Goal: Task Accomplishment & Management: Manage account settings

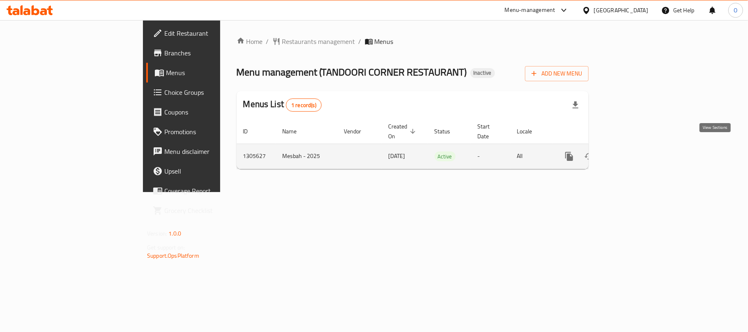
click at [633, 151] on icon "enhanced table" at bounding box center [628, 156] width 10 height 10
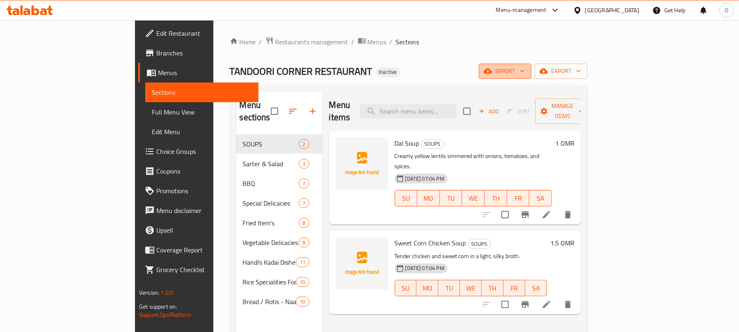
click at [532, 64] on button "import" at bounding box center [505, 71] width 53 height 15
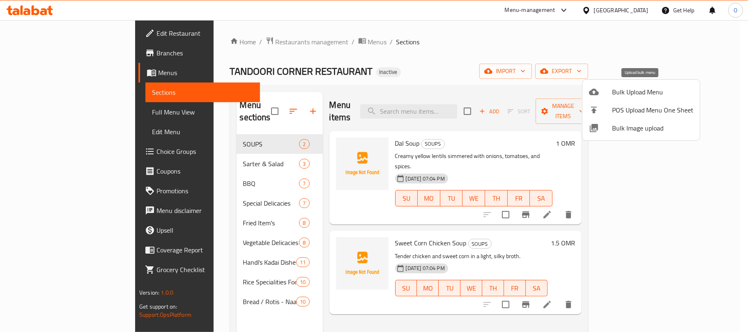
click at [597, 97] on li "Bulk Upload Menu" at bounding box center [640, 92] width 117 height 18
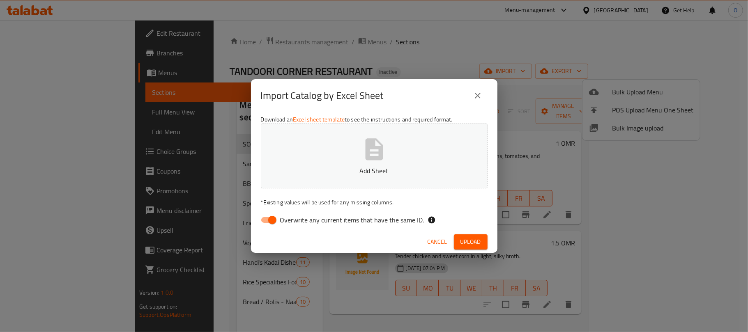
click at [277, 217] on input "Overwrite any current items that have the same ID." at bounding box center [272, 220] width 47 height 16
checkbox input "false"
drag, startPoint x: 467, startPoint y: 245, endPoint x: 365, endPoint y: 245, distance: 102.2
click at [467, 245] on span "Upload" at bounding box center [470, 242] width 21 height 10
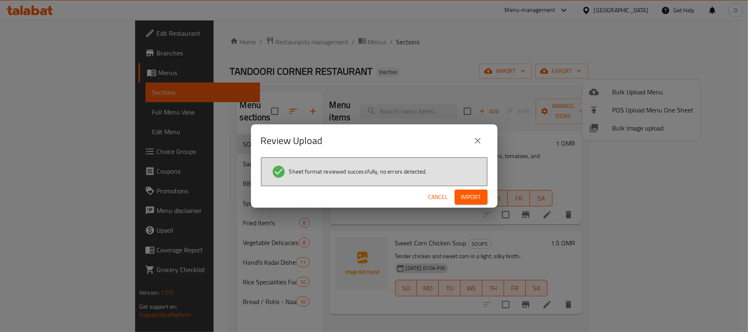
click at [465, 196] on span "Import" at bounding box center [471, 197] width 20 height 10
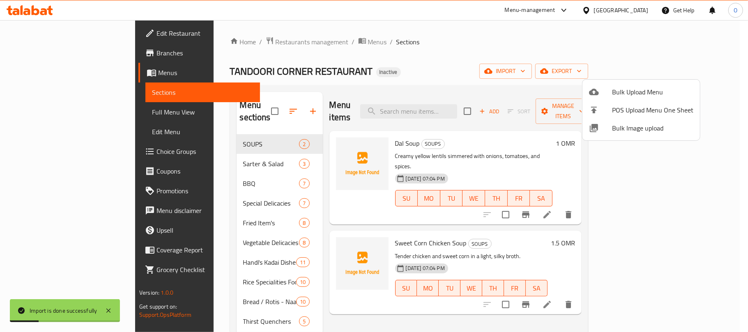
click at [380, 81] on div at bounding box center [374, 166] width 748 height 332
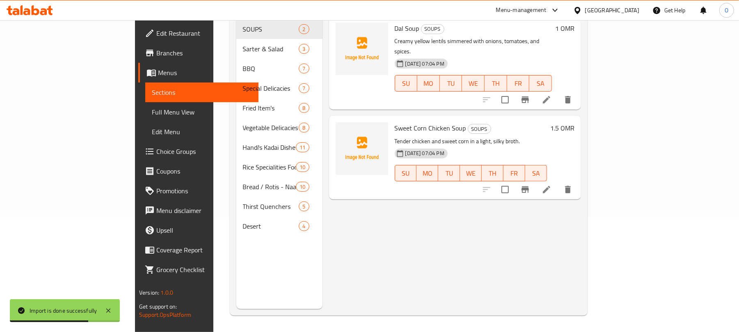
scroll to position [115, 0]
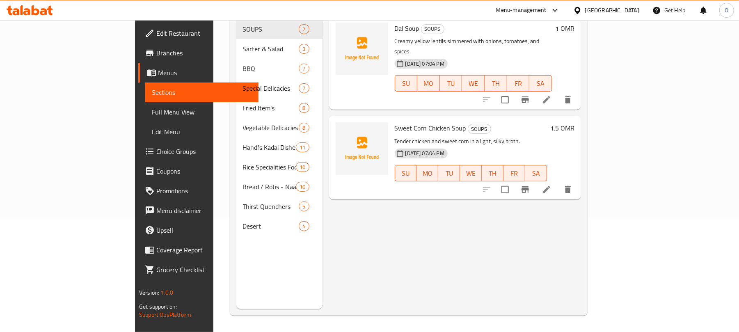
click at [156, 148] on span "Choice Groups" at bounding box center [204, 152] width 96 height 10
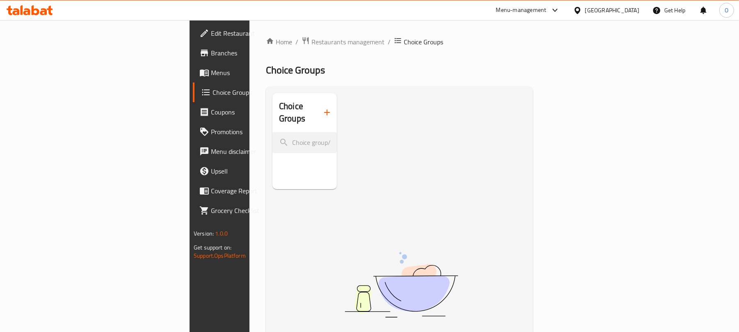
click at [322, 111] on icon "button" at bounding box center [327, 113] width 10 height 10
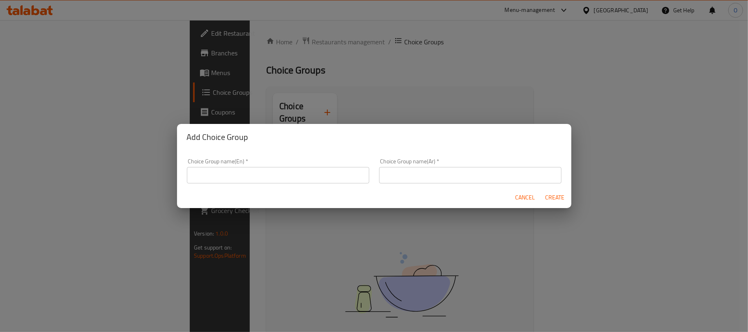
click at [245, 173] on input "text" at bounding box center [278, 175] width 182 height 16
type input "Your Choice Of:"
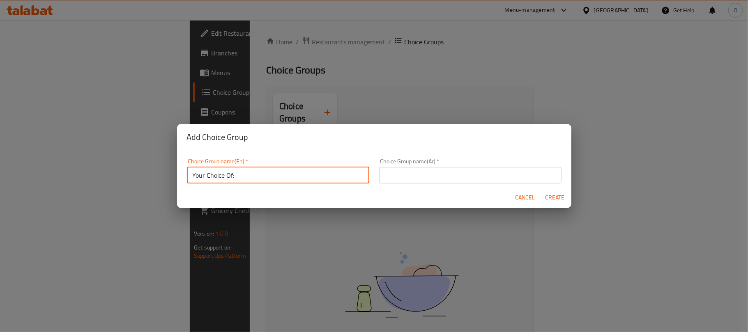
click at [426, 181] on input "text" at bounding box center [470, 175] width 182 height 16
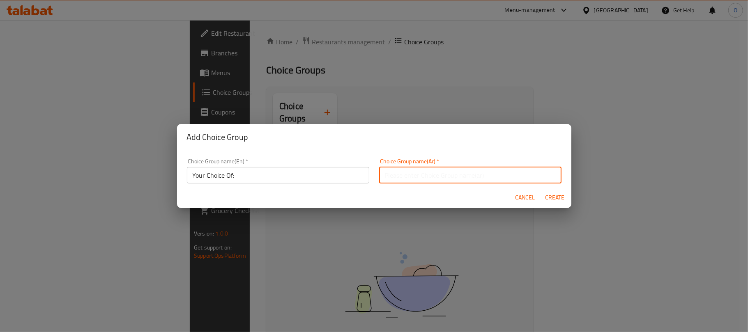
type input "اختيارك من:"
click at [560, 201] on span "Create" at bounding box center [555, 198] width 20 height 10
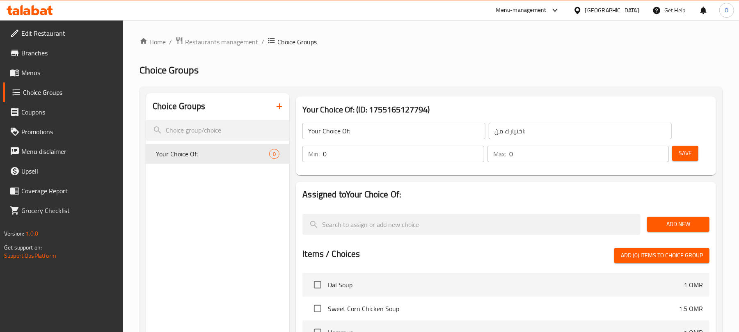
click at [664, 228] on span "Add New" at bounding box center [678, 224] width 49 height 10
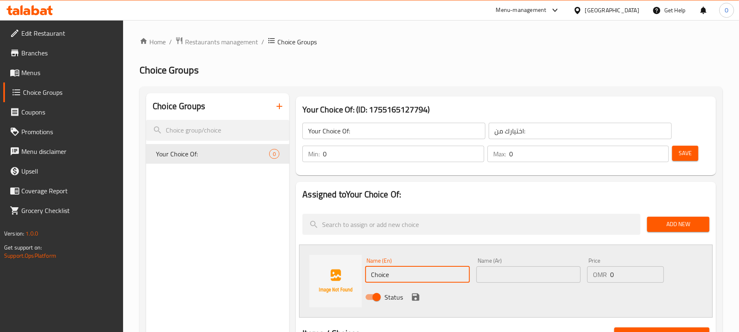
drag, startPoint x: 374, startPoint y: 277, endPoint x: 287, endPoint y: 286, distance: 86.7
type input "Small"
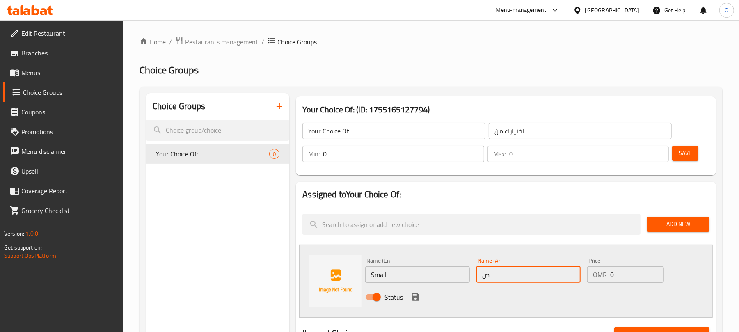
type input "صغير"
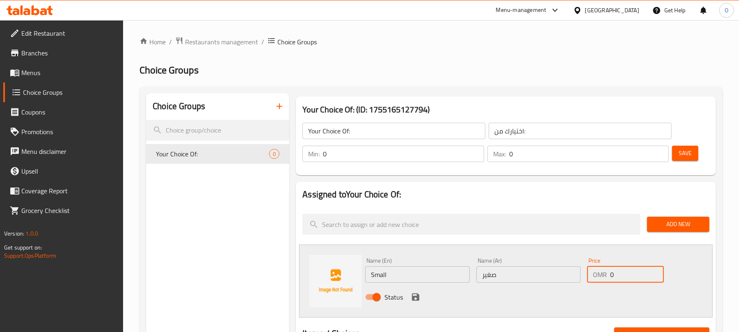
click at [633, 276] on input "0" at bounding box center [637, 274] width 54 height 16
type input "0.8"
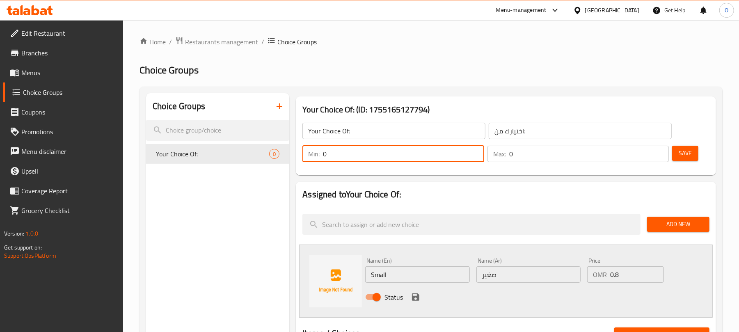
drag, startPoint x: 335, startPoint y: 149, endPoint x: 310, endPoint y: 160, distance: 27.6
click at [304, 162] on div "Min: 0 ​" at bounding box center [393, 154] width 181 height 16
type input "1"
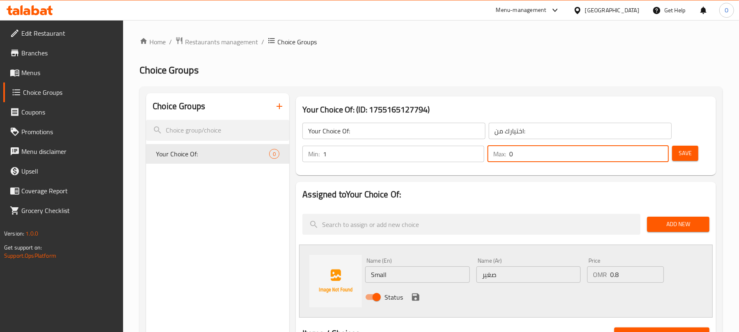
drag, startPoint x: 521, startPoint y: 151, endPoint x: 469, endPoint y: 157, distance: 52.5
click at [497, 153] on div "Max: 0 ​" at bounding box center [578, 154] width 181 height 16
type input "1"
click at [674, 220] on span "Add New" at bounding box center [678, 224] width 49 height 10
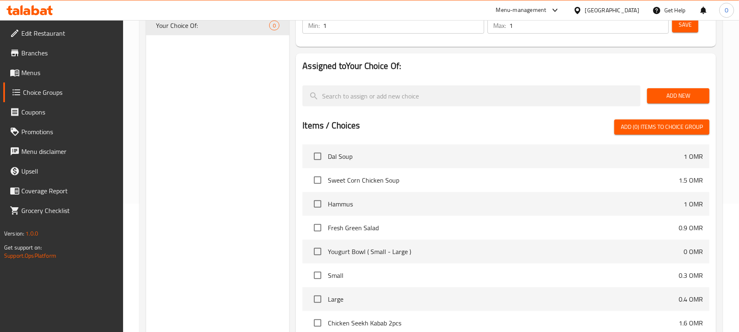
scroll to position [109, 0]
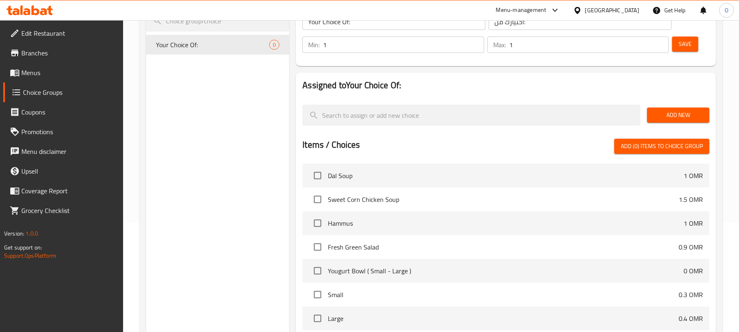
click at [693, 119] on span "Add New" at bounding box center [678, 115] width 49 height 10
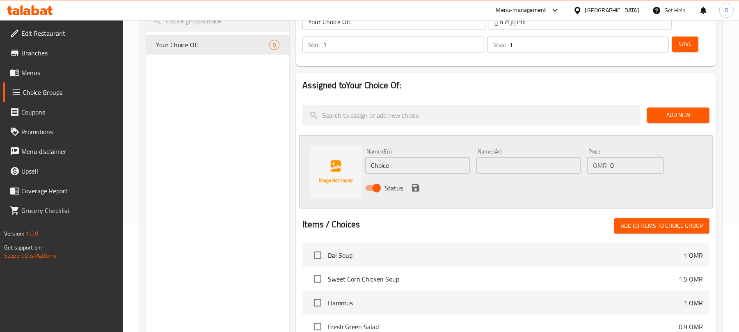
click at [383, 168] on input "Choice" at bounding box center [417, 165] width 104 height 16
type input "ٍ"
type input "Small"
click at [488, 167] on input "text" at bounding box center [529, 165] width 104 height 16
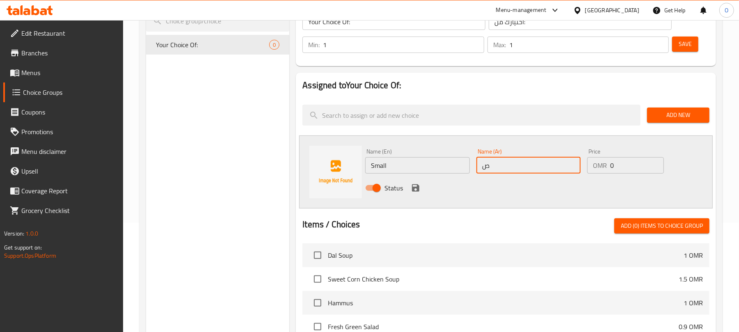
type input "صغير"
drag, startPoint x: 598, startPoint y: 171, endPoint x: 590, endPoint y: 171, distance: 7.8
click at [590, 171] on div "OMR 0 Price" at bounding box center [625, 165] width 77 height 16
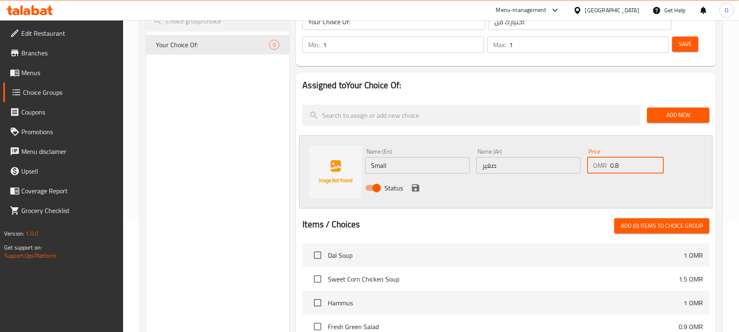
type input "0.8"
click at [416, 186] on icon "save" at bounding box center [416, 188] width 10 height 10
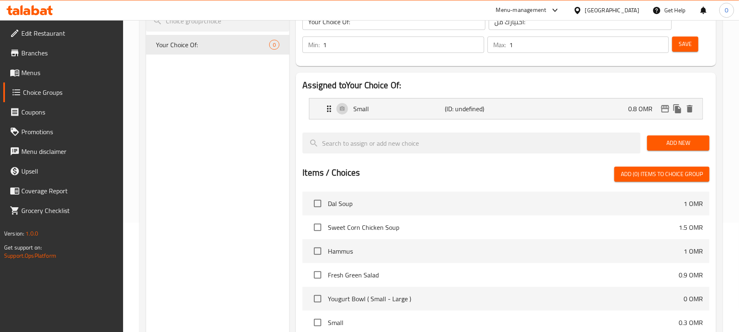
click at [651, 146] on button "Add New" at bounding box center [678, 142] width 62 height 15
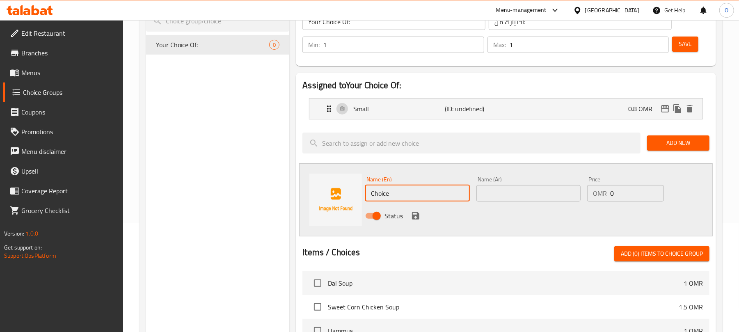
drag, startPoint x: 389, startPoint y: 188, endPoint x: 368, endPoint y: 193, distance: 21.9
click at [368, 193] on input "Choice" at bounding box center [417, 193] width 104 height 16
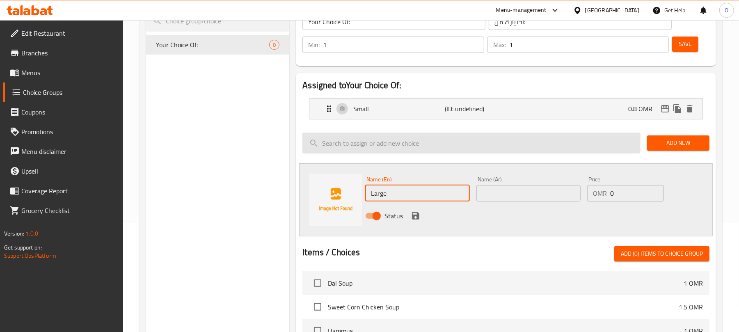
type input "Large"
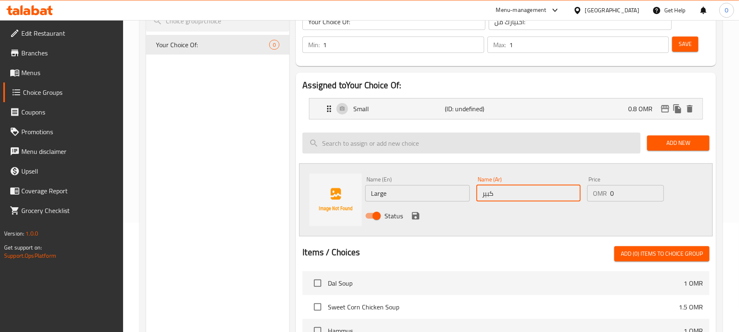
type input "كبير"
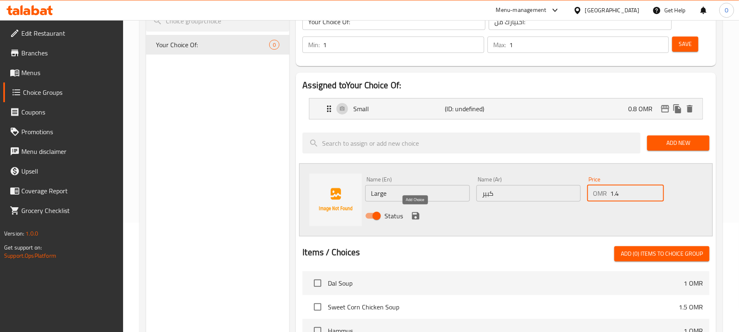
type input "1.4"
click at [416, 218] on icon "save" at bounding box center [416, 216] width 10 height 10
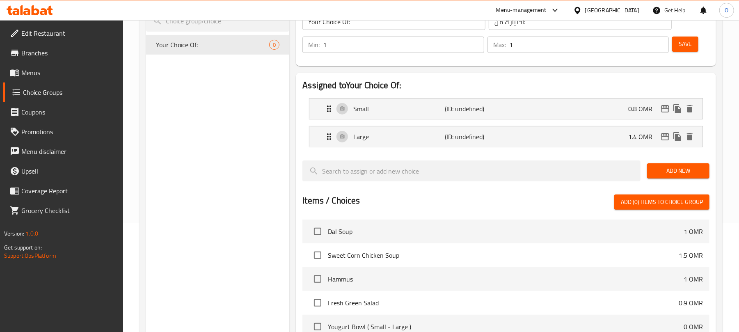
click at [682, 48] on span "Save" at bounding box center [685, 44] width 13 height 10
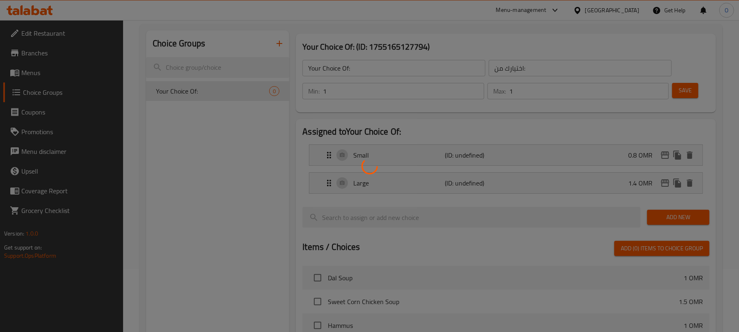
scroll to position [0, 0]
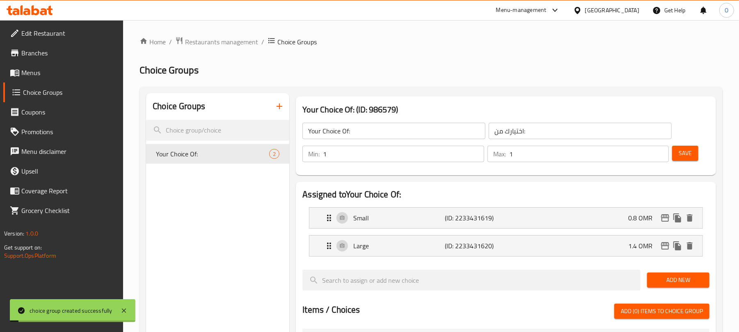
click at [365, 129] on input "Your Choice Of:" at bounding box center [394, 131] width 183 height 16
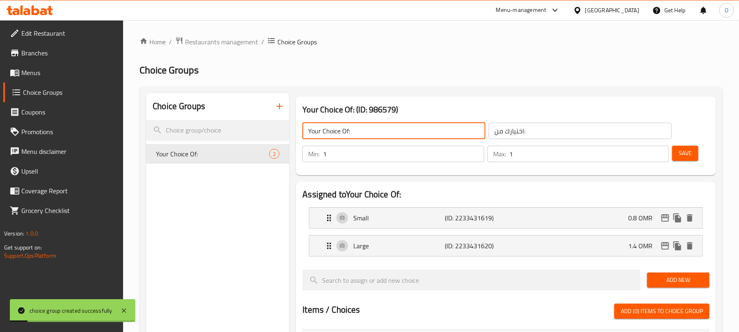
click at [373, 126] on input "Your Choice Of:" at bounding box center [394, 131] width 183 height 16
type input "Your Choice Of Size:"
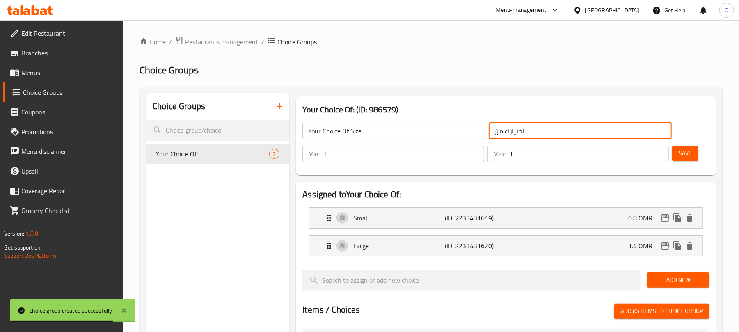
click at [524, 132] on input "اختيارك من:" at bounding box center [580, 131] width 183 height 16
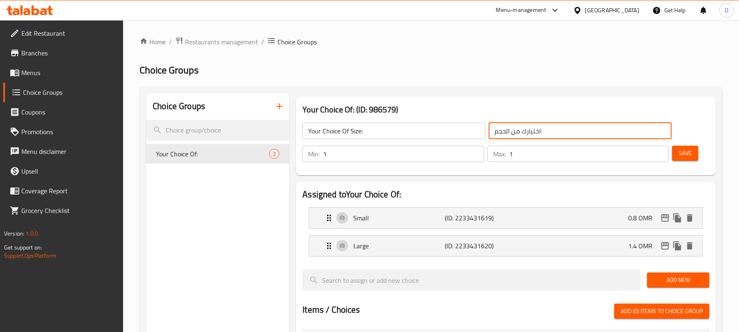
type input "اختيارك من الحجم:"
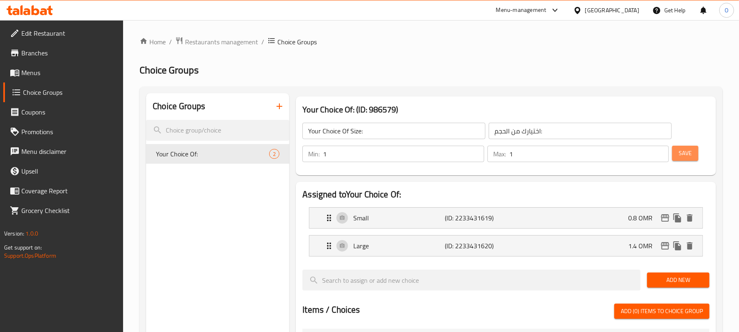
click at [695, 156] on button "Save" at bounding box center [685, 153] width 26 height 15
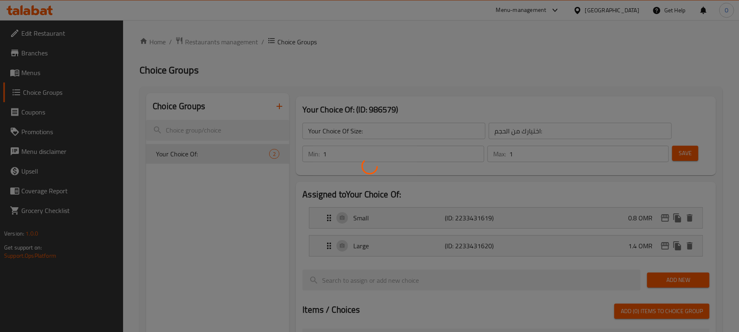
click at [518, 73] on div at bounding box center [369, 166] width 739 height 332
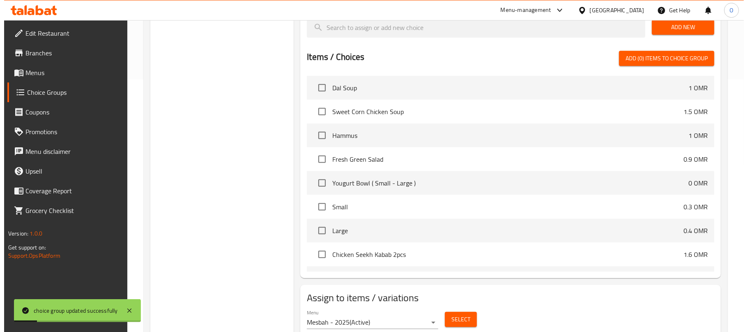
scroll to position [283, 0]
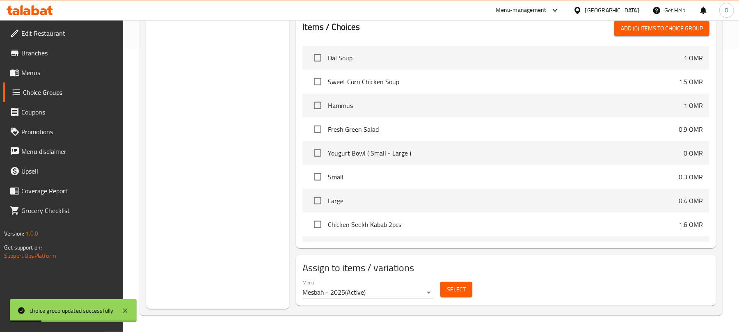
click at [461, 296] on button "Select" at bounding box center [456, 289] width 32 height 15
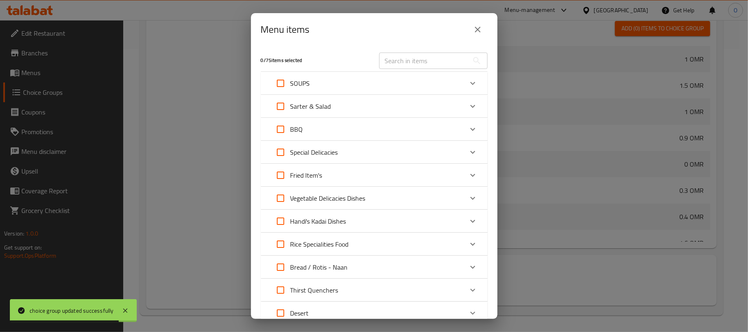
click at [419, 59] on input "text" at bounding box center [423, 61] width 89 height 16
paste input "Zarda Sweet Rice ( Small - Large"
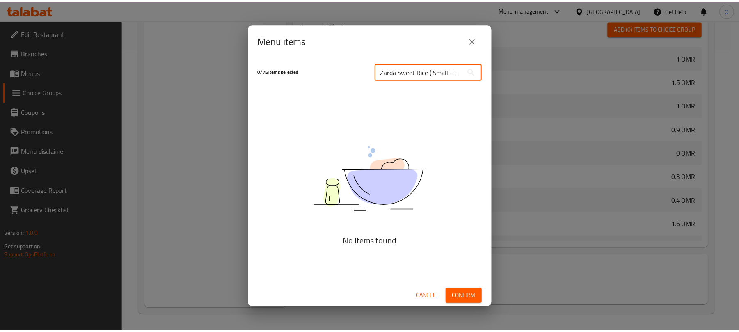
scroll to position [0, 0]
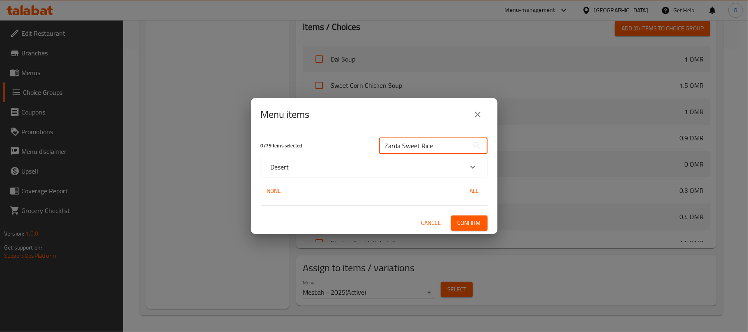
type input "Zarda Sweet Rice"
click at [350, 166] on div "Desert" at bounding box center [367, 167] width 192 height 10
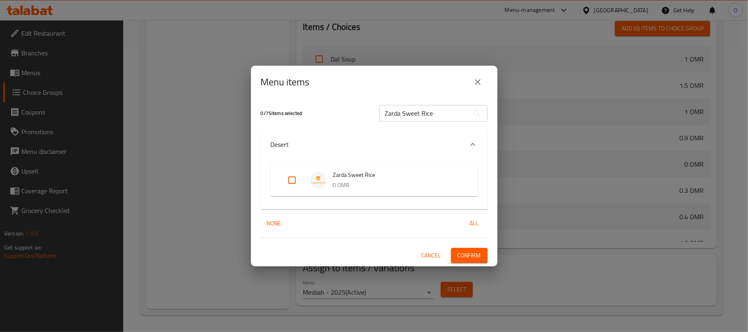
click at [289, 184] on input "Expand" at bounding box center [292, 180] width 20 height 20
checkbox input "true"
click at [462, 253] on span "Confirm" at bounding box center [468, 255] width 23 height 10
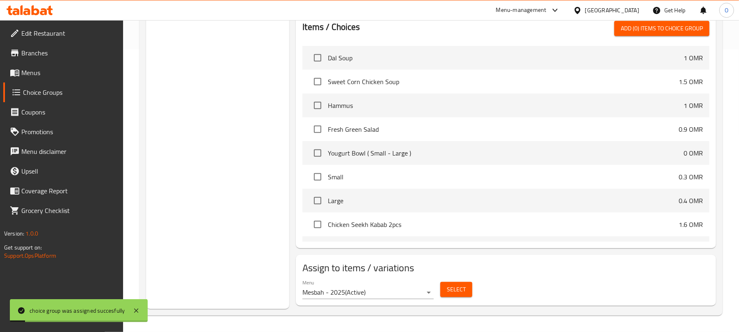
click at [245, 241] on div "Choice Groups Your Choice Of Size: 2" at bounding box center [217, 59] width 143 height 499
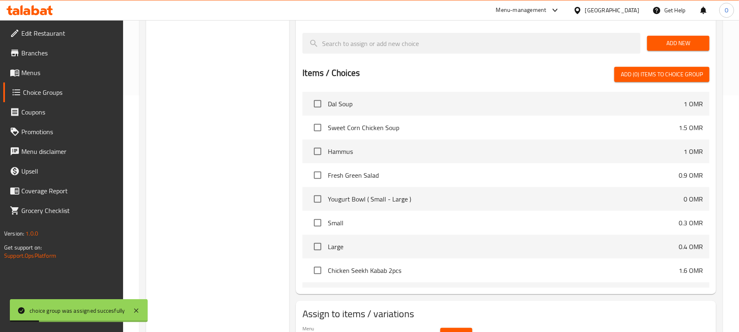
scroll to position [174, 0]
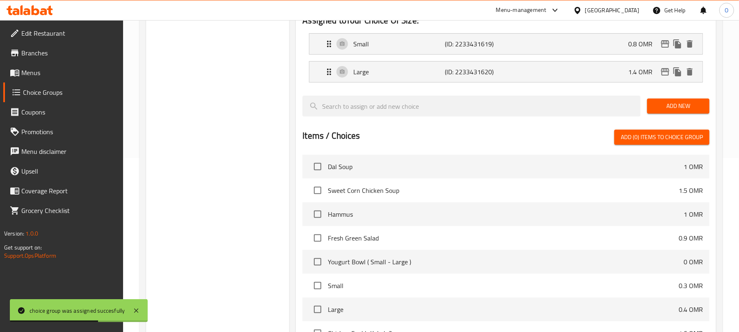
click at [205, 255] on div "Choice Groups Your Choice Of Size: 2" at bounding box center [217, 168] width 143 height 499
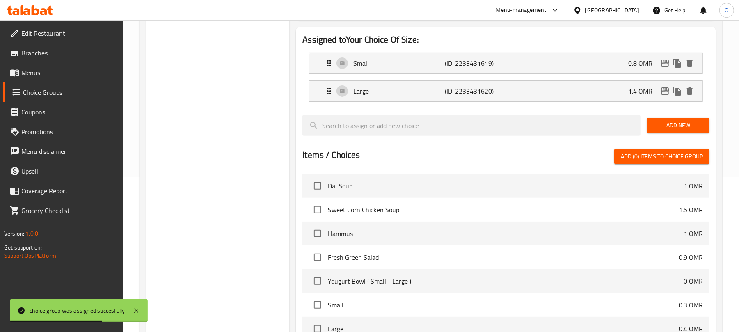
scroll to position [0, 0]
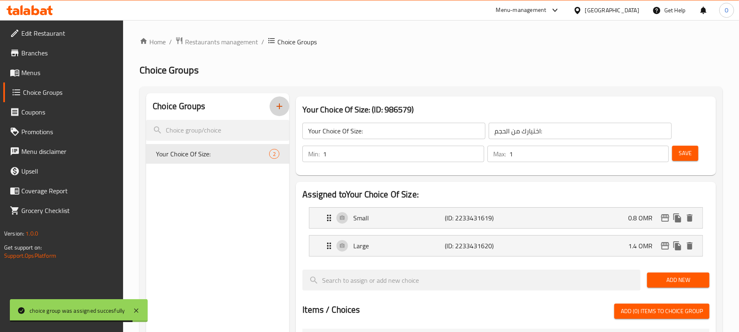
click at [284, 109] on icon "button" at bounding box center [280, 106] width 10 height 10
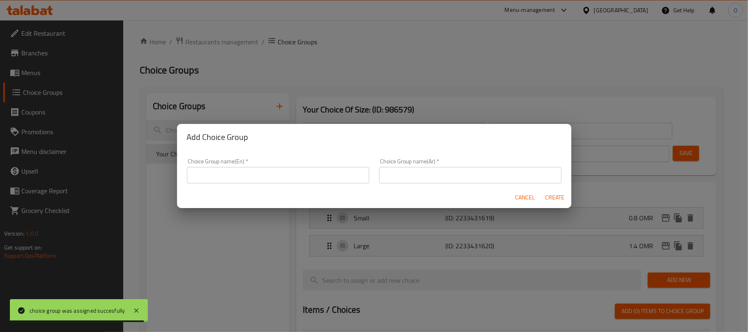
click at [250, 175] on input "text" at bounding box center [278, 175] width 182 height 16
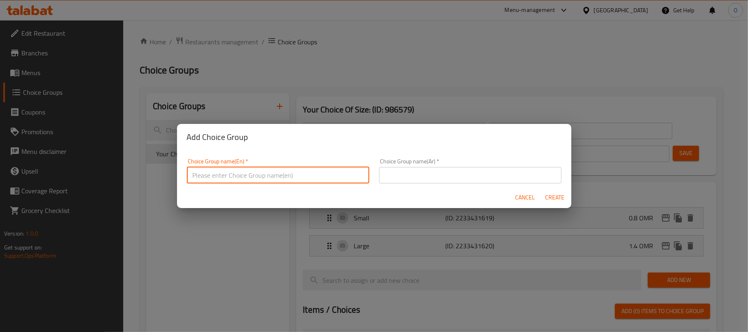
type input "Your Choice Of:"
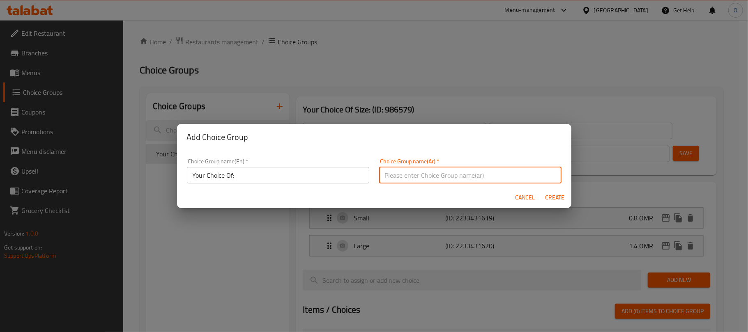
click at [420, 176] on input "text" at bounding box center [470, 175] width 182 height 16
type input "اختيارك من:"
click at [545, 199] on span "Create" at bounding box center [555, 198] width 20 height 10
type input "Your Choice Of:"
type input "اختيارك من:"
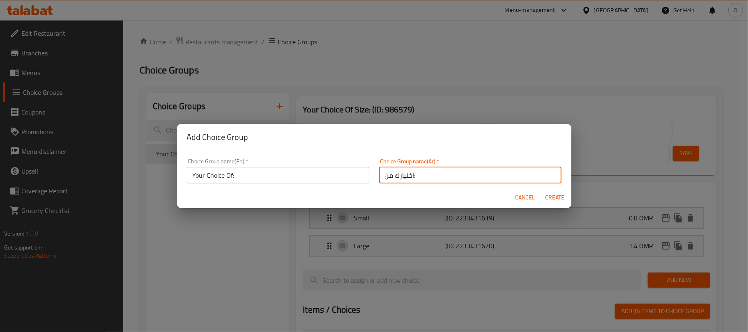
type input "0"
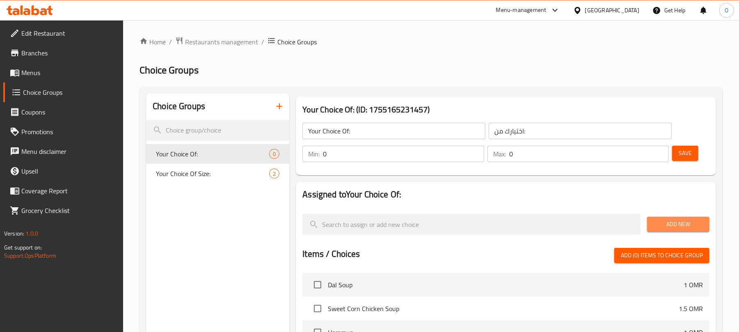
click at [682, 224] on span "Add New" at bounding box center [678, 224] width 49 height 10
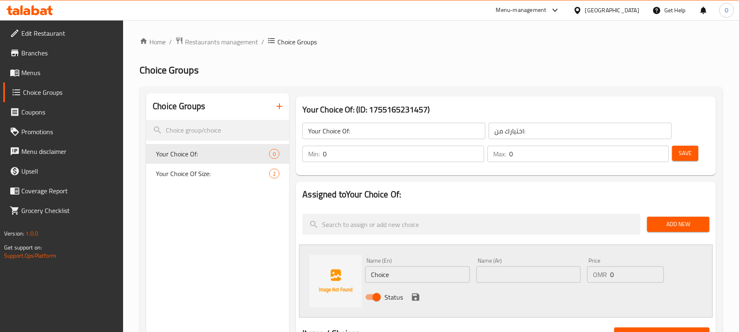
click at [407, 278] on input "Choice" at bounding box center [417, 274] width 104 height 16
type input "Sweet"
click at [502, 275] on input "text" at bounding box center [529, 274] width 104 height 16
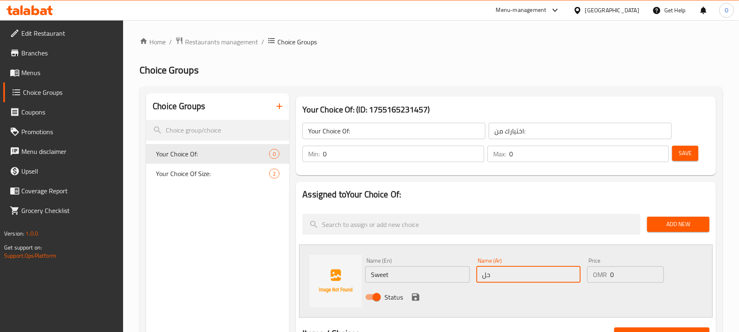
type input "حلو"
click at [415, 297] on icon "save" at bounding box center [415, 297] width 7 height 7
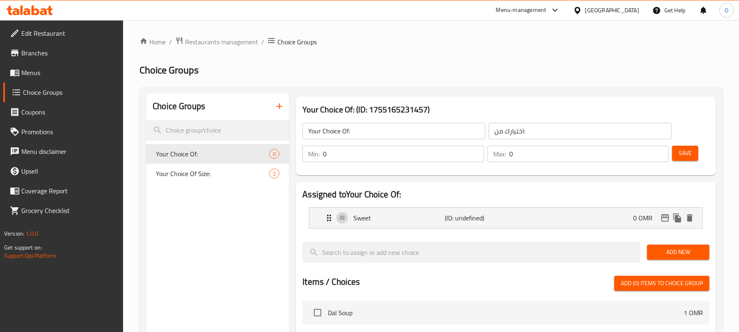
click at [664, 256] on span "Add New" at bounding box center [678, 252] width 49 height 10
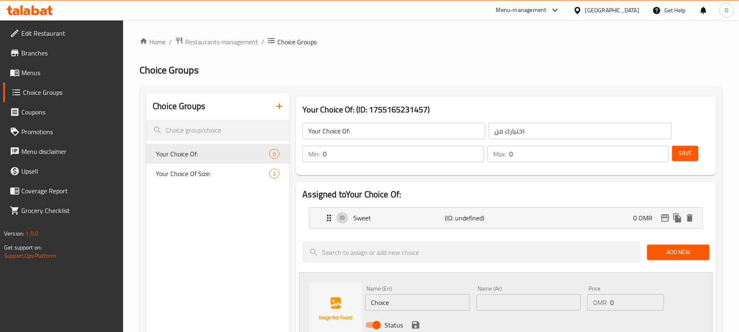
click at [416, 304] on input "Choice" at bounding box center [417, 302] width 104 height 16
type input "Salted"
click at [486, 302] on input "text" at bounding box center [529, 302] width 104 height 16
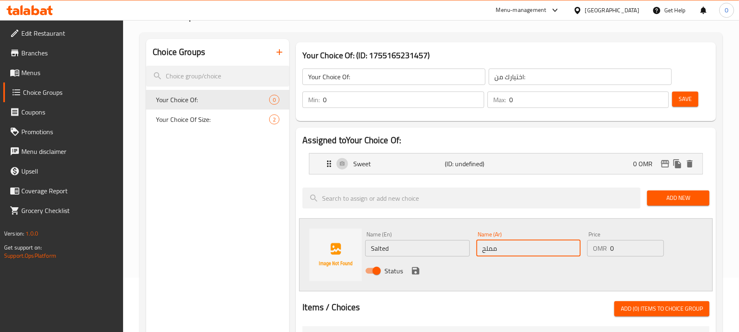
scroll to position [55, 0]
type input "مملح"
click at [418, 272] on icon "save" at bounding box center [415, 270] width 7 height 7
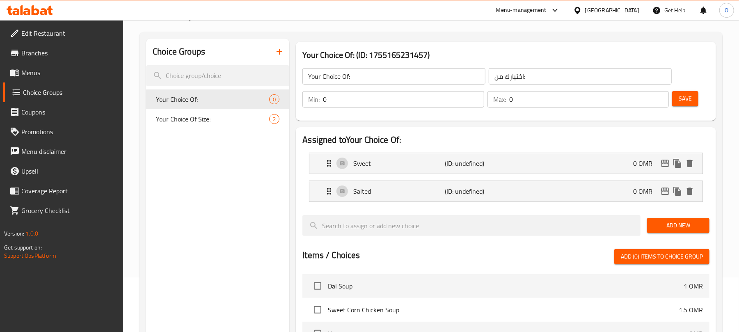
drag, startPoint x: 348, startPoint y: 99, endPoint x: 297, endPoint y: 109, distance: 52.0
click at [297, 109] on div "Your Choice Of: (ID: 1755165231457) Your Choice Of: ​ اختيارك من: ​ Min: 0 ​ Ma…" at bounding box center [506, 81] width 420 height 79
type input "1"
drag, startPoint x: 516, startPoint y: 104, endPoint x: 475, endPoint y: 107, distance: 40.8
click at [475, 107] on div "Min: 1 ​ Max: 0 ​" at bounding box center [485, 99] width 373 height 23
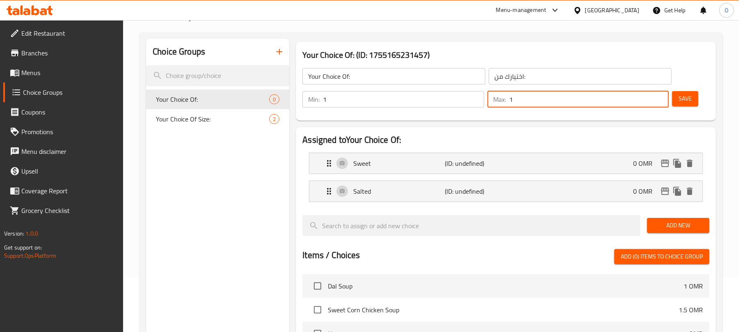
type input "1"
click at [476, 133] on div "Assigned to Your Choice Of: Sweet (ID: undefined) 0 OMR Name (En) Sweet Name (E…" at bounding box center [506, 301] width 420 height 349
drag, startPoint x: 190, startPoint y: 330, endPoint x: 186, endPoint y: 334, distance: 4.6
click at [186, 278] on html "​ Menu-management Oman Get Help O Edit Restaurant Branches Menus Choice Groups …" at bounding box center [369, 111] width 739 height 332
click at [511, 117] on div "Your Choice Of: ​ اختيارك من: ​ Min: 1 ​ Max: 1 ​ Save" at bounding box center [506, 87] width 414 height 59
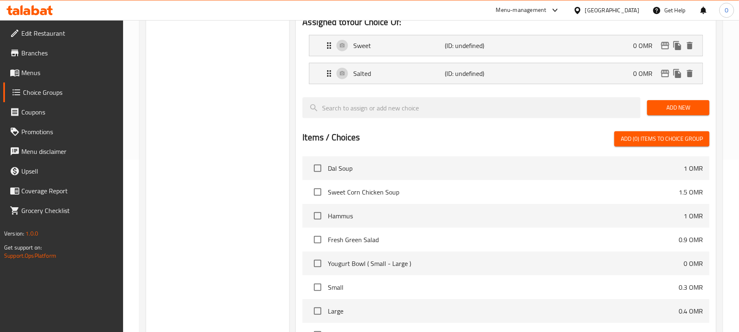
scroll to position [0, 0]
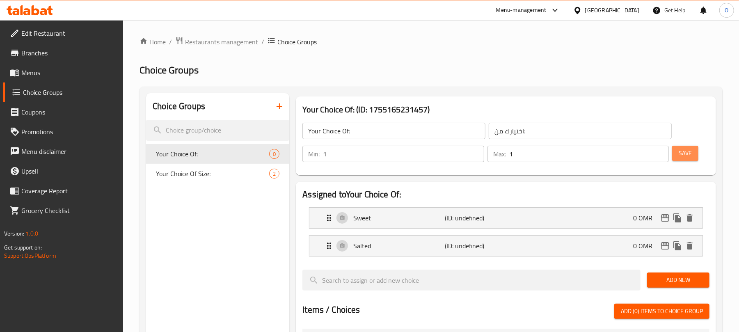
click at [677, 153] on button "Save" at bounding box center [685, 153] width 26 height 15
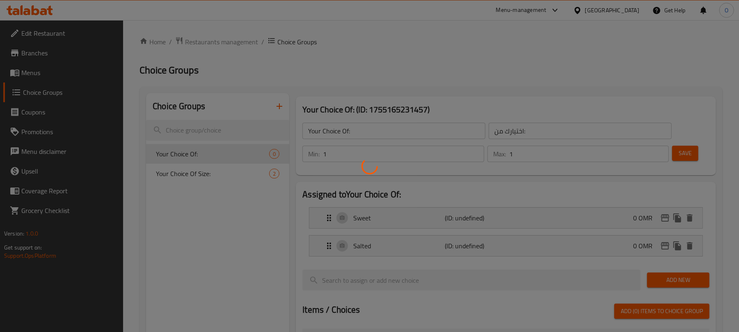
click at [526, 75] on div at bounding box center [369, 166] width 739 height 332
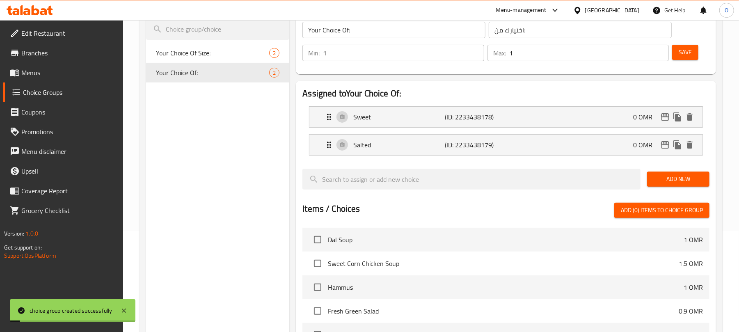
scroll to position [283, 0]
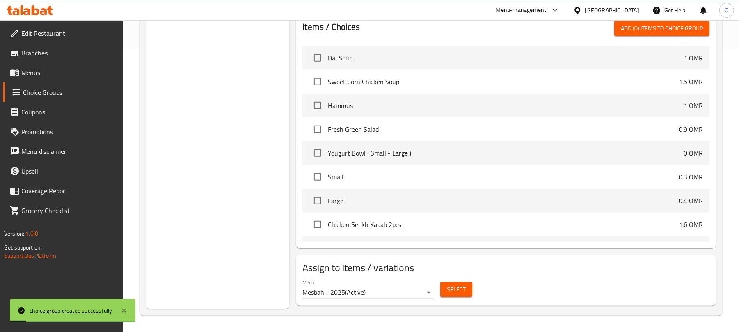
click at [446, 291] on button "Select" at bounding box center [456, 289] width 32 height 15
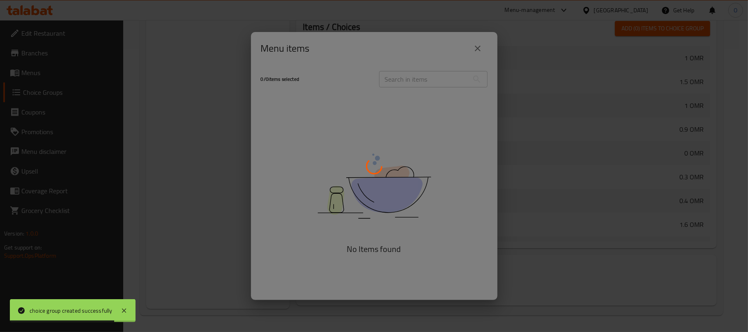
click at [416, 60] on div at bounding box center [374, 166] width 748 height 332
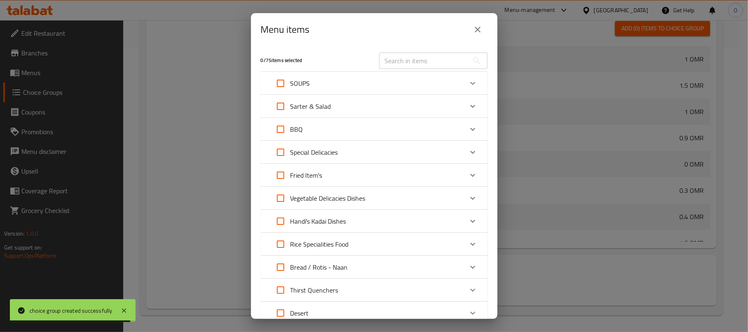
drag, startPoint x: 419, startPoint y: 73, endPoint x: 422, endPoint y: 61, distance: 12.3
click at [421, 69] on div "0 / 75 items selected ​ SOUPS Dal Soup 1 OMR Sweet Corn Chicken Soup 1.5 OMR Sa…" at bounding box center [374, 182] width 246 height 273
click at [422, 61] on input "text" at bounding box center [423, 61] width 89 height 16
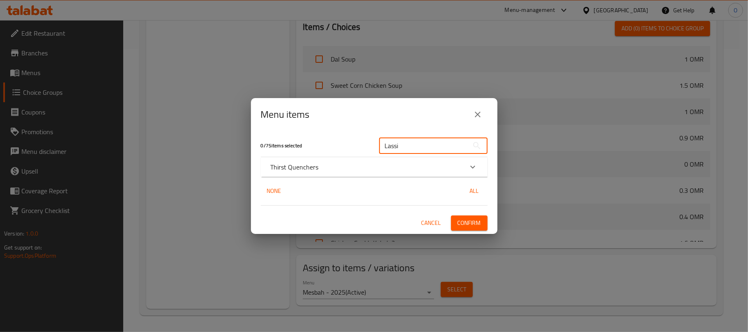
type input "Lassi"
click at [323, 143] on h5 "0 / 75 items selected" at bounding box center [315, 145] width 108 height 7
click at [334, 172] on div "Thirst Quenchers" at bounding box center [367, 167] width 192 height 10
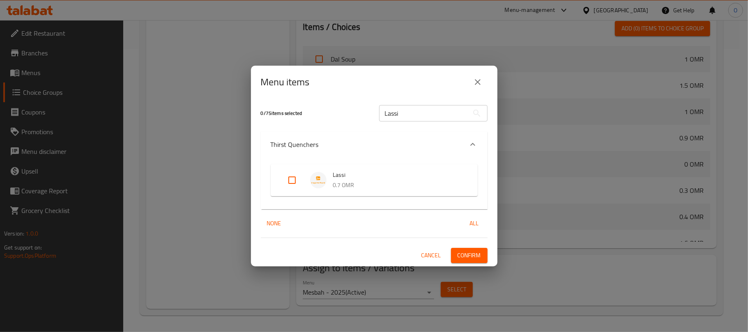
click at [289, 183] on input "Expand" at bounding box center [292, 180] width 20 height 20
checkbox input "true"
click at [468, 255] on span "Confirm" at bounding box center [468, 255] width 23 height 10
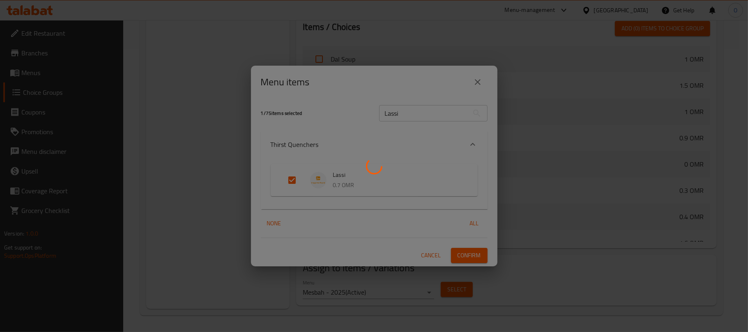
click at [374, 49] on div at bounding box center [374, 166] width 748 height 332
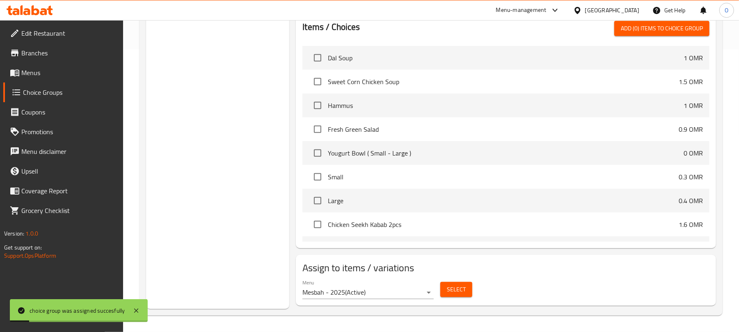
click at [183, 129] on div "Choice Groups Your Choice Of Size: 2 Your Choice Of: 2" at bounding box center [217, 59] width 143 height 499
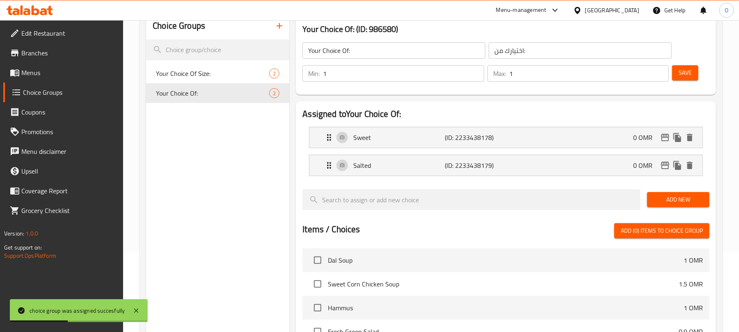
scroll to position [64, 0]
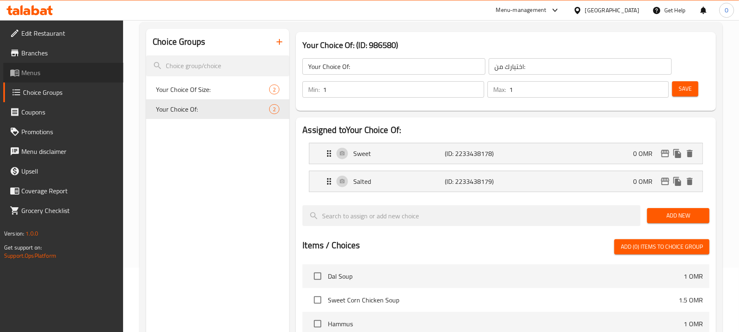
click at [53, 78] on link "Menus" at bounding box center [63, 73] width 120 height 20
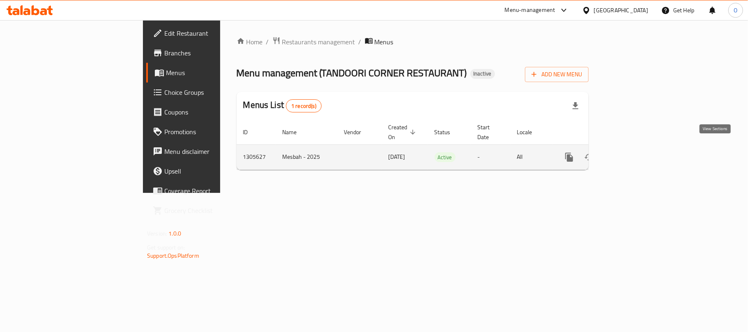
click at [633, 152] on icon "enhanced table" at bounding box center [628, 157] width 10 height 10
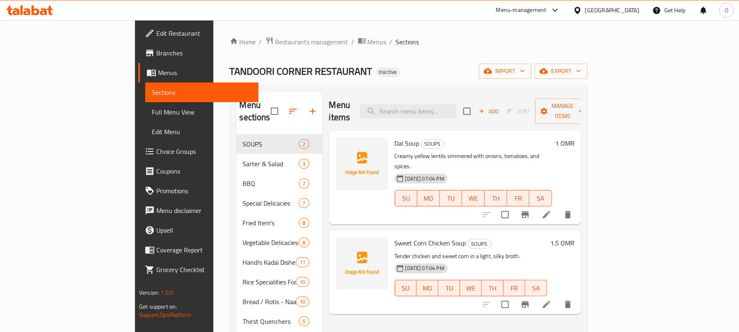
click at [152, 114] on span "Full Menu View" at bounding box center [202, 112] width 100 height 10
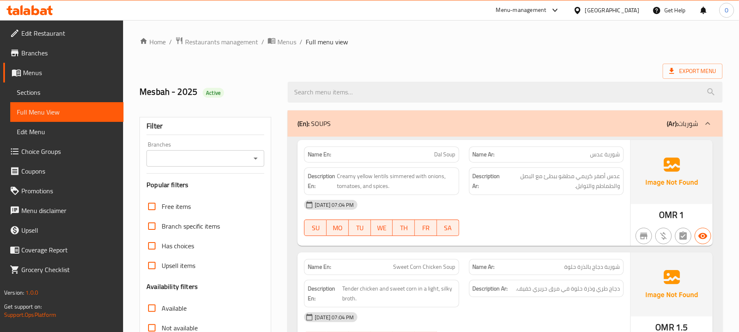
scroll to position [115, 0]
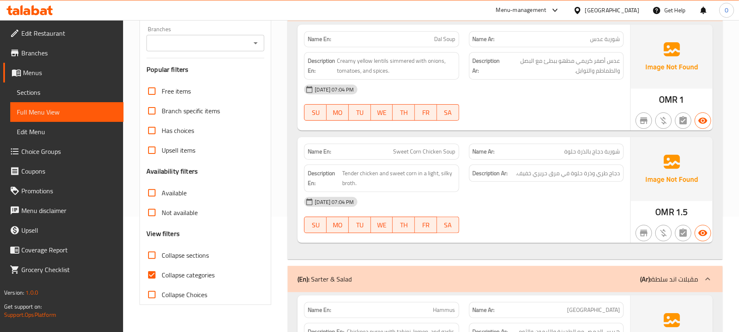
click at [186, 271] on span "Collapse categories" at bounding box center [188, 275] width 53 height 10
click at [162, 271] on input "Collapse categories" at bounding box center [152, 275] width 20 height 20
checkbox input "false"
click at [186, 262] on label "Collapse sections" at bounding box center [175, 255] width 67 height 20
click at [162, 262] on input "Collapse sections" at bounding box center [152, 255] width 20 height 20
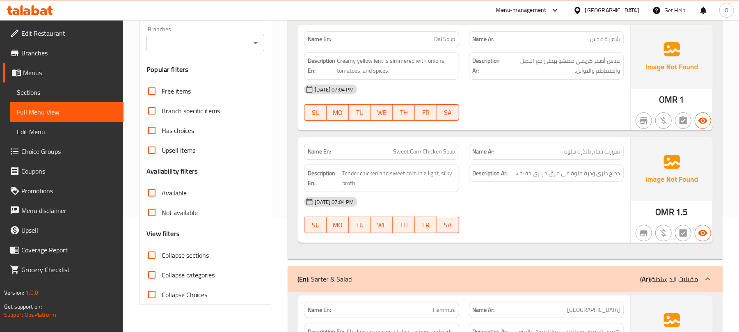
checkbox input "true"
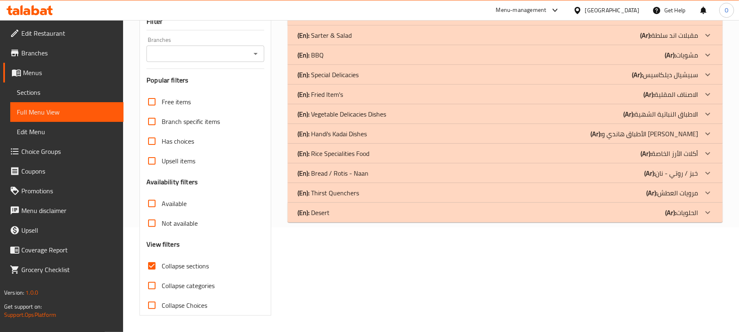
scroll to position [106, 0]
click at [349, 21] on div "(En): Desert (Ar): الحلويات" at bounding box center [498, 16] width 401 height 10
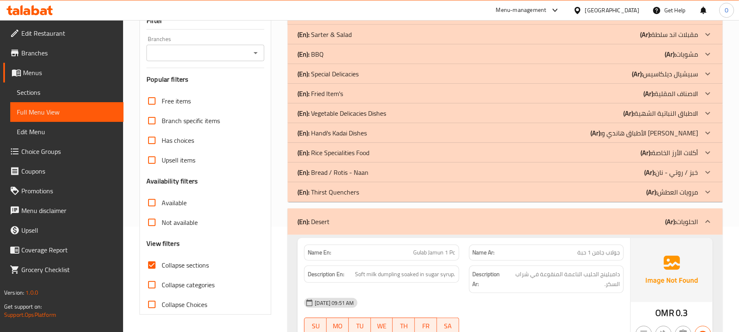
click at [369, 20] on div "(En): Thirst Quenchers (Ar): مرويات العطش" at bounding box center [498, 15] width 401 height 10
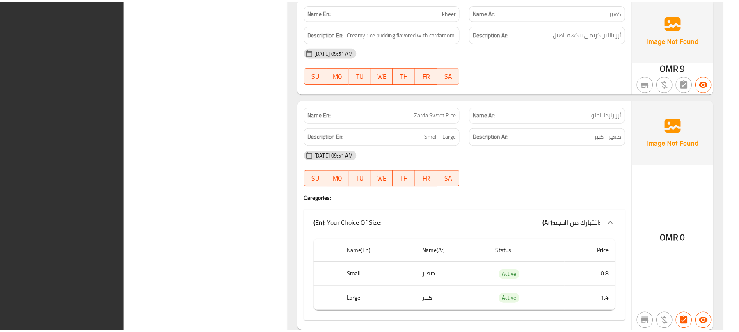
scroll to position [1283, 0]
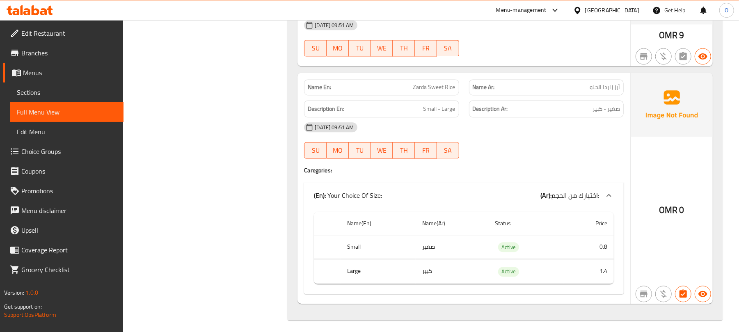
click at [639, 7] on div "Oman" at bounding box center [612, 10] width 54 height 9
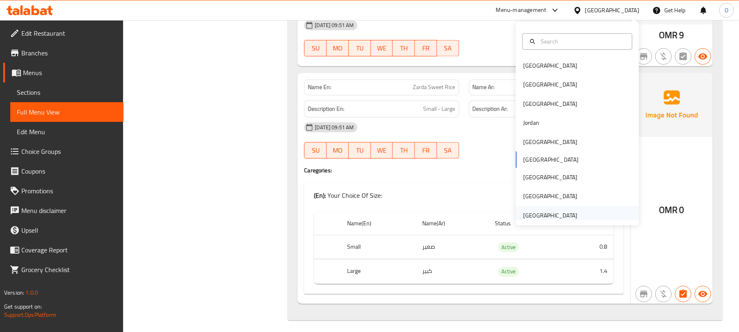
click at [531, 213] on div "[GEOGRAPHIC_DATA]" at bounding box center [550, 215] width 54 height 9
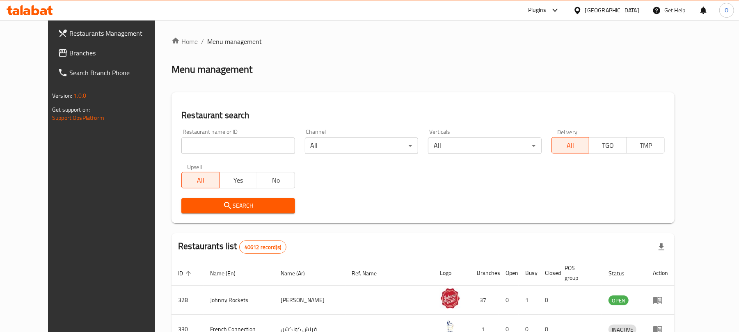
click at [51, 61] on link "Branches" at bounding box center [111, 53] width 120 height 20
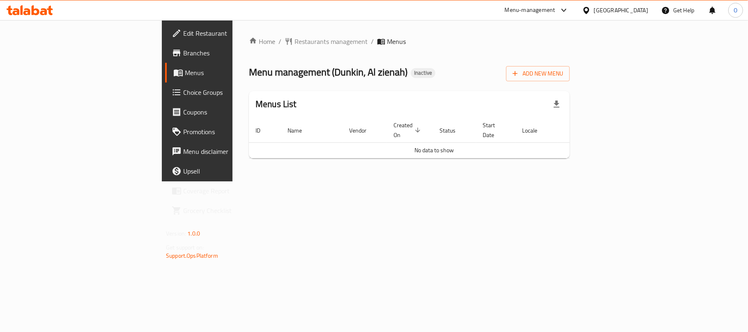
click at [377, 93] on div "Menus List" at bounding box center [409, 104] width 321 height 27
click at [183, 53] on span "Branches" at bounding box center [231, 53] width 97 height 10
